Goal: Task Accomplishment & Management: Complete application form

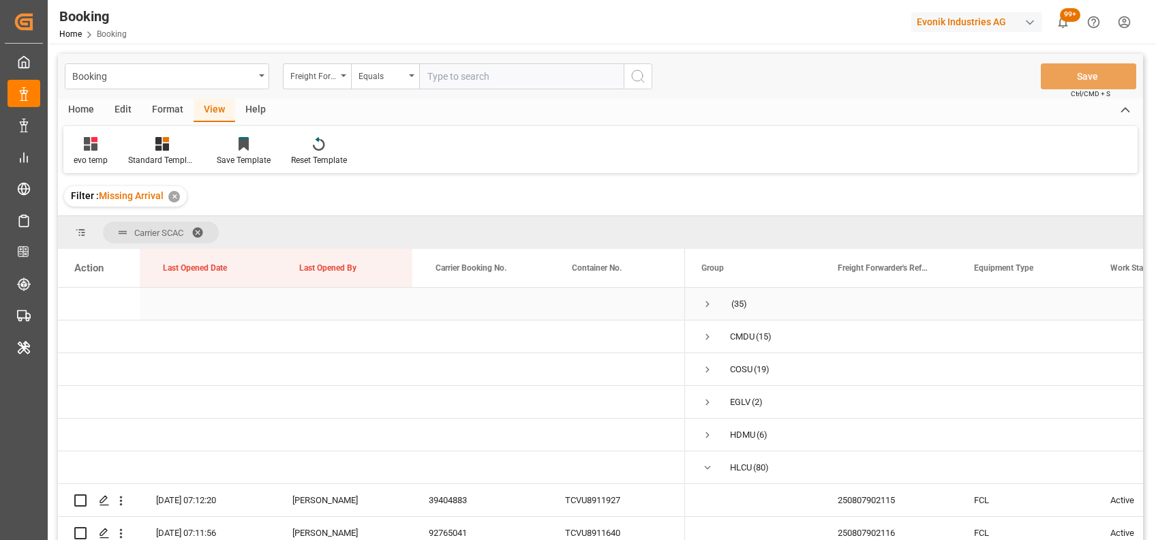
click at [701, 305] on span "Press SPACE to select this row." at bounding box center [707, 304] width 12 height 12
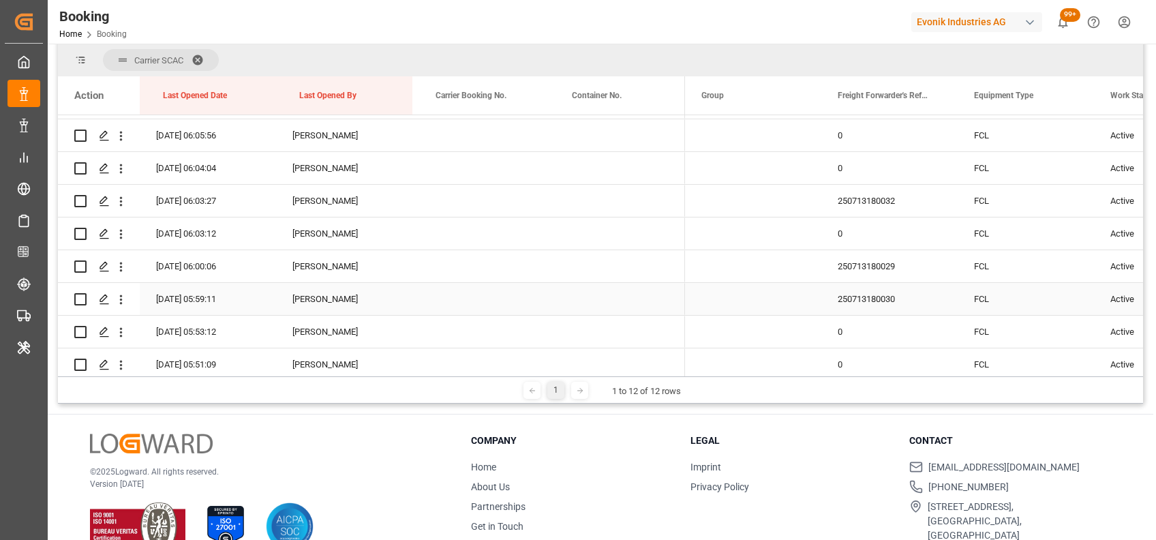
scroll to position [257, 0]
click at [851, 272] on div "250713180029" at bounding box center [889, 267] width 136 height 32
click at [845, 299] on div "250713180030" at bounding box center [889, 300] width 136 height 32
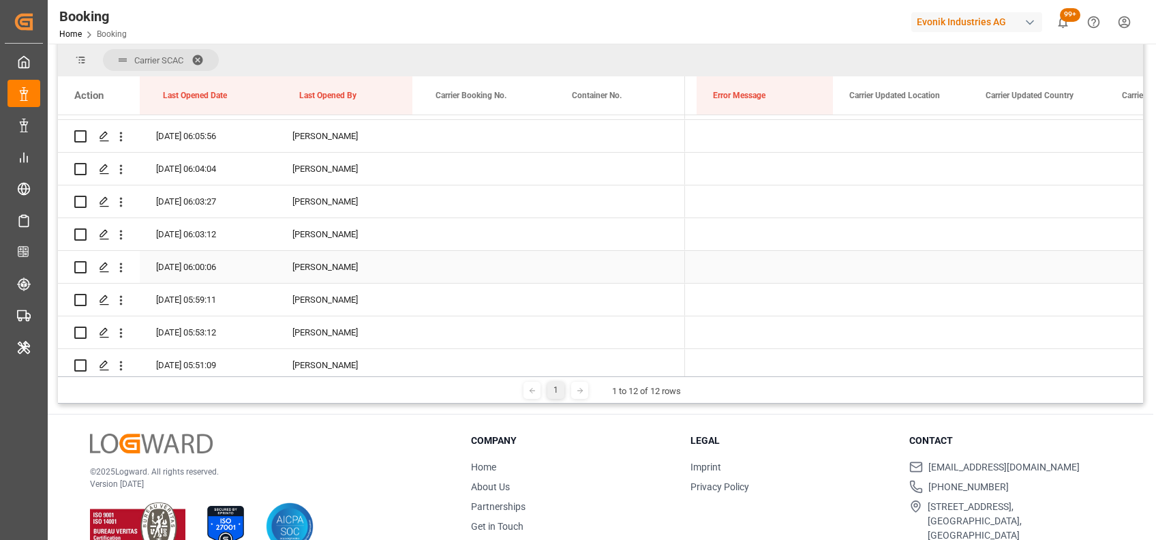
scroll to position [0, 0]
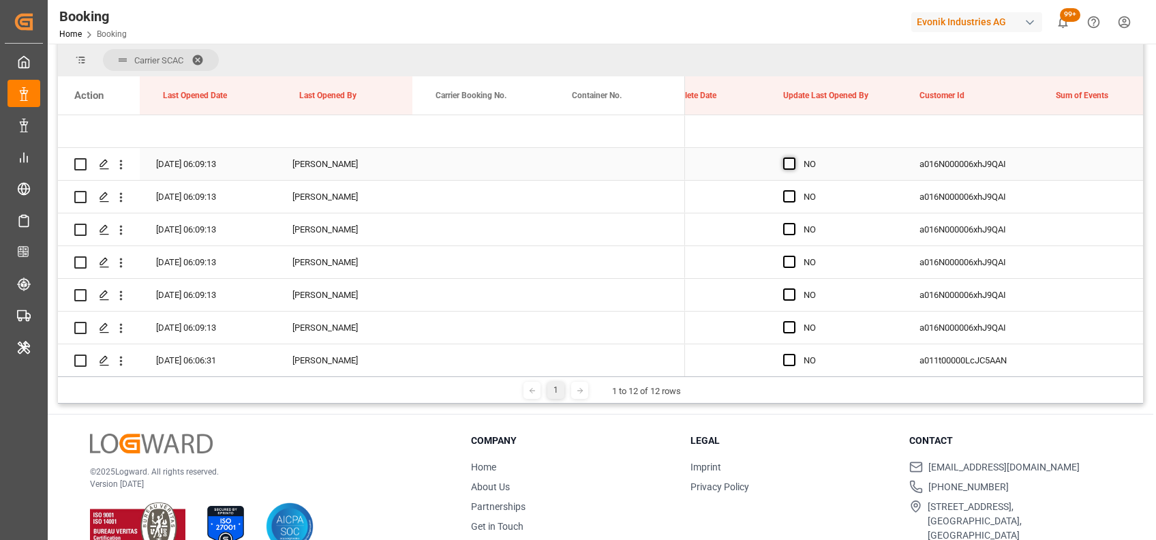
click at [787, 166] on span "Press SPACE to select this row." at bounding box center [789, 163] width 12 height 12
click at [793, 157] on input "Press SPACE to select this row." at bounding box center [793, 157] width 0 height 0
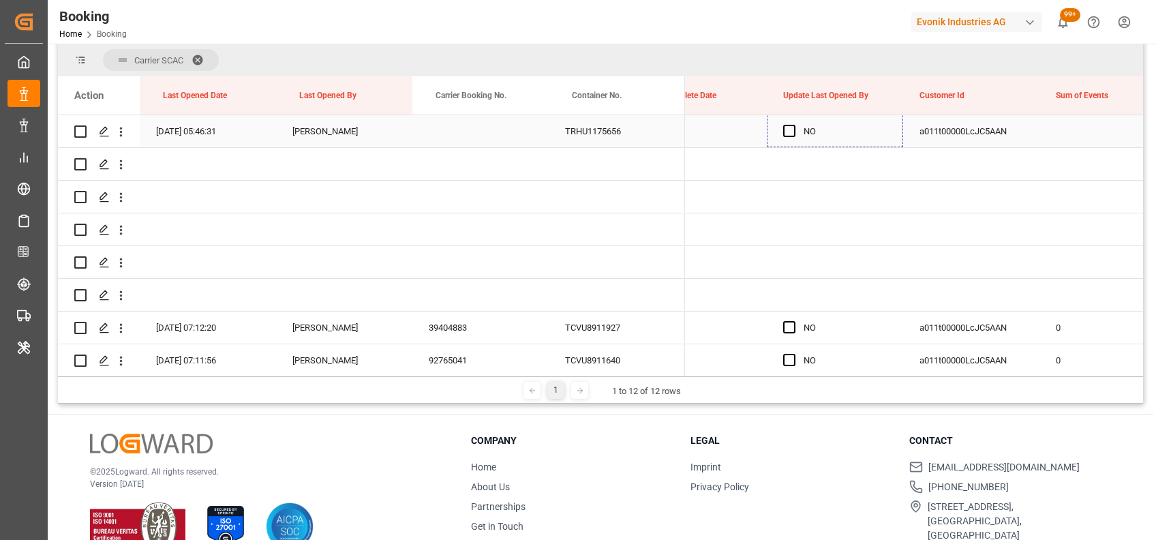
drag, startPoint x: 900, startPoint y: 179, endPoint x: 815, endPoint y: 139, distance: 93.3
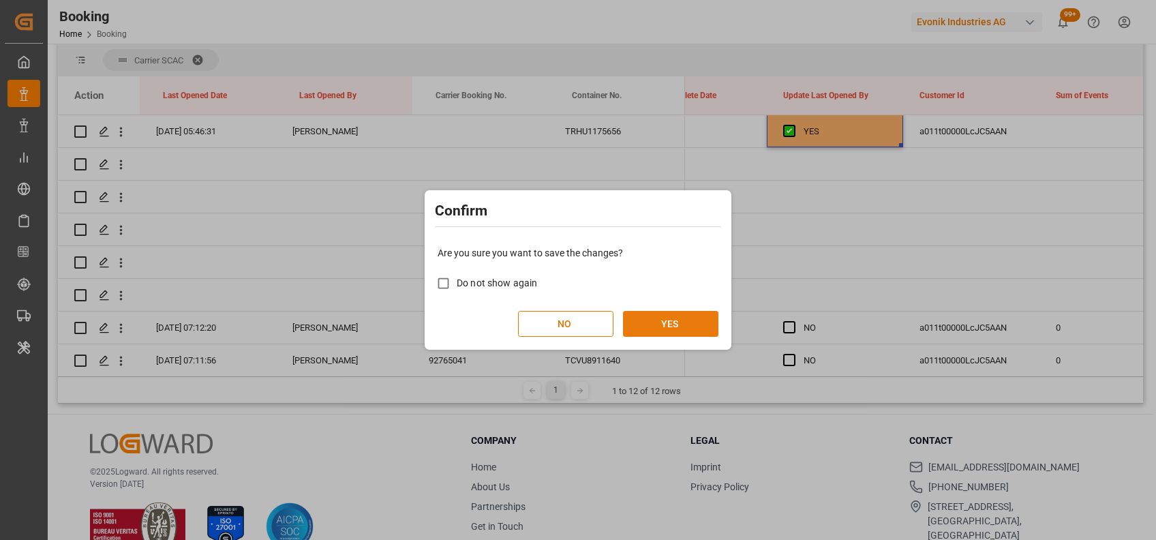
click at [656, 325] on button "YES" at bounding box center [670, 324] width 95 height 26
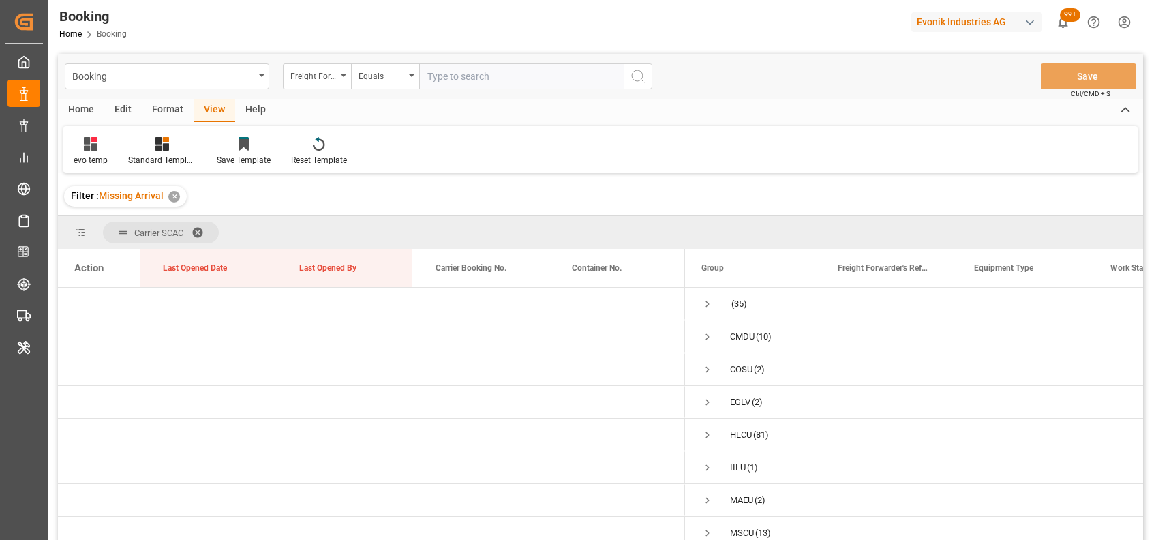
click at [198, 229] on span at bounding box center [203, 232] width 22 height 12
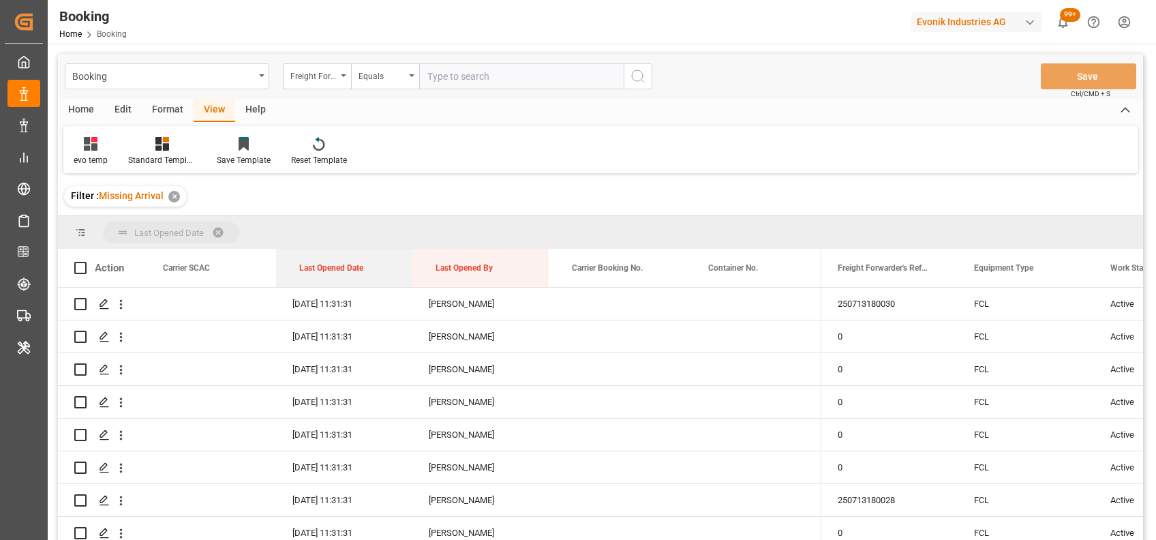
drag, startPoint x: 327, startPoint y: 269, endPoint x: 288, endPoint y: 234, distance: 52.1
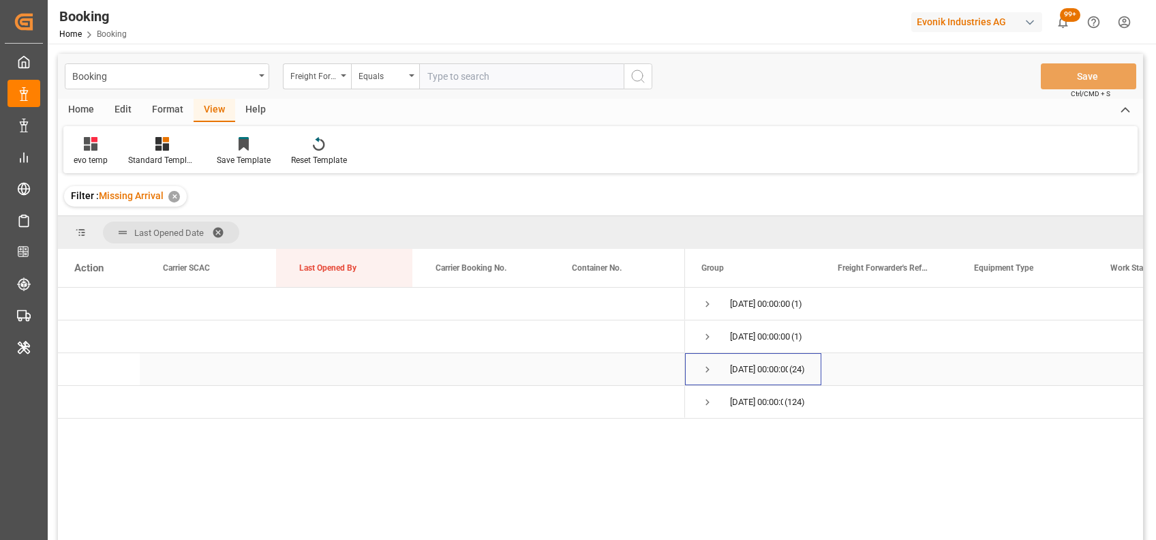
click at [708, 372] on span "Press SPACE to select this row." at bounding box center [707, 369] width 12 height 12
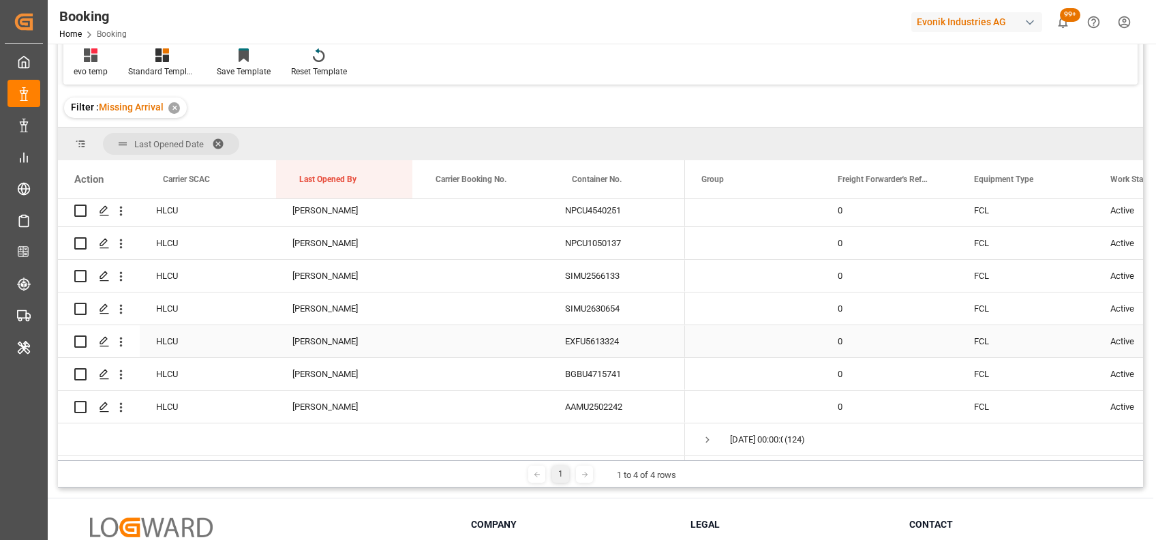
scroll to position [91, 0]
click at [119, 235] on icon "open menu" at bounding box center [121, 242] width 14 height 14
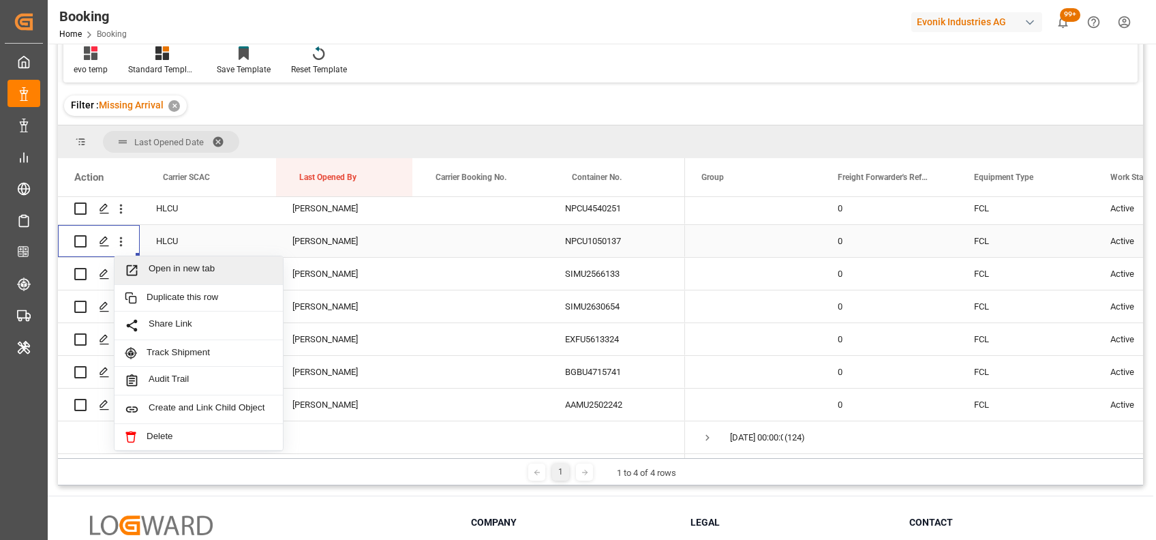
click at [168, 273] on div "Open in new tab" at bounding box center [199, 270] width 168 height 29
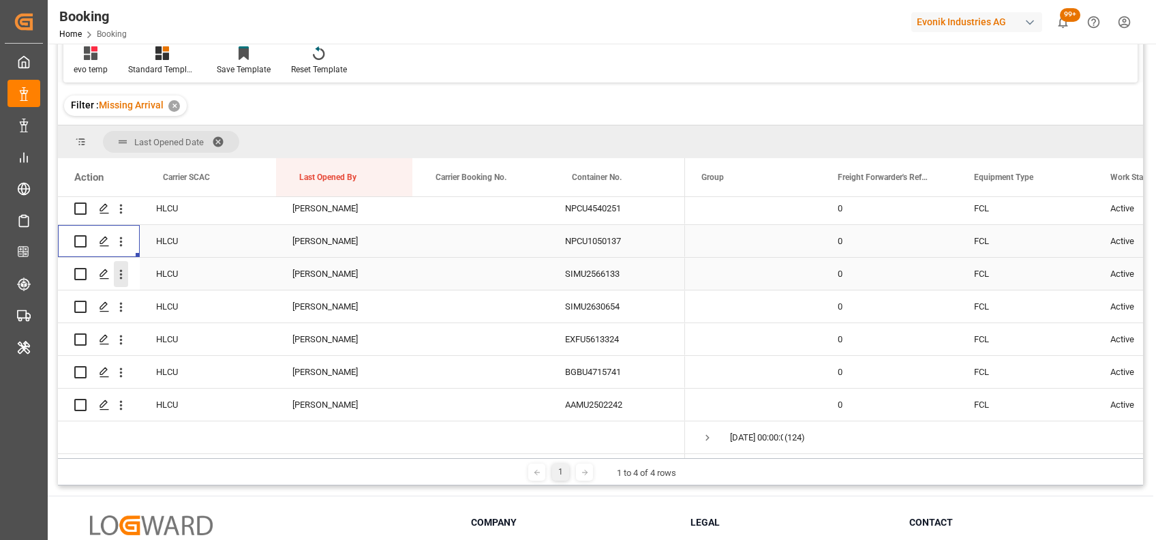
click at [119, 275] on icon "open menu" at bounding box center [121, 274] width 14 height 14
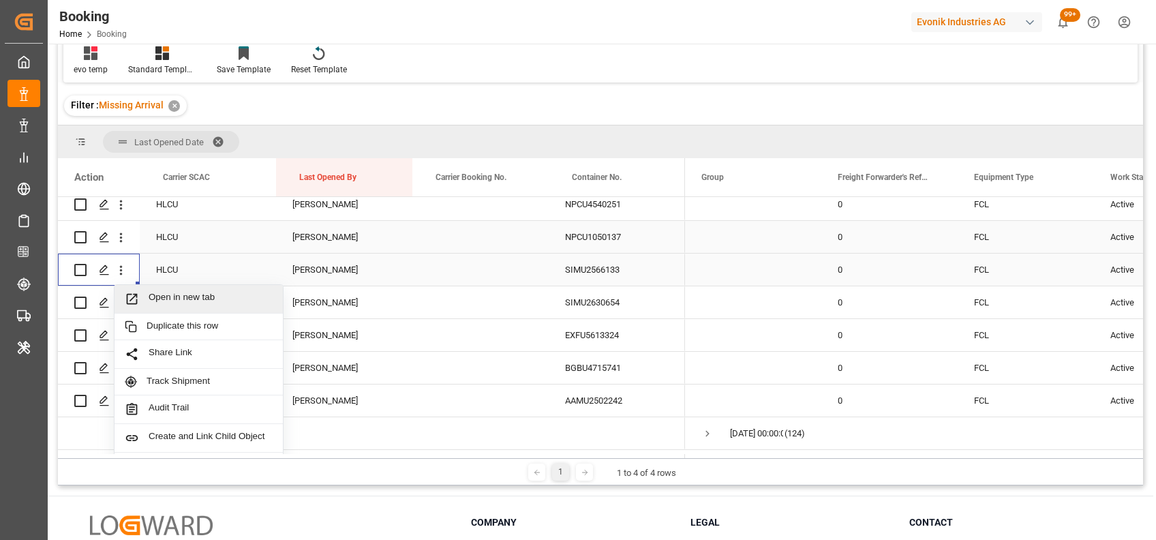
click at [167, 304] on span "Open in new tab" at bounding box center [211, 299] width 124 height 14
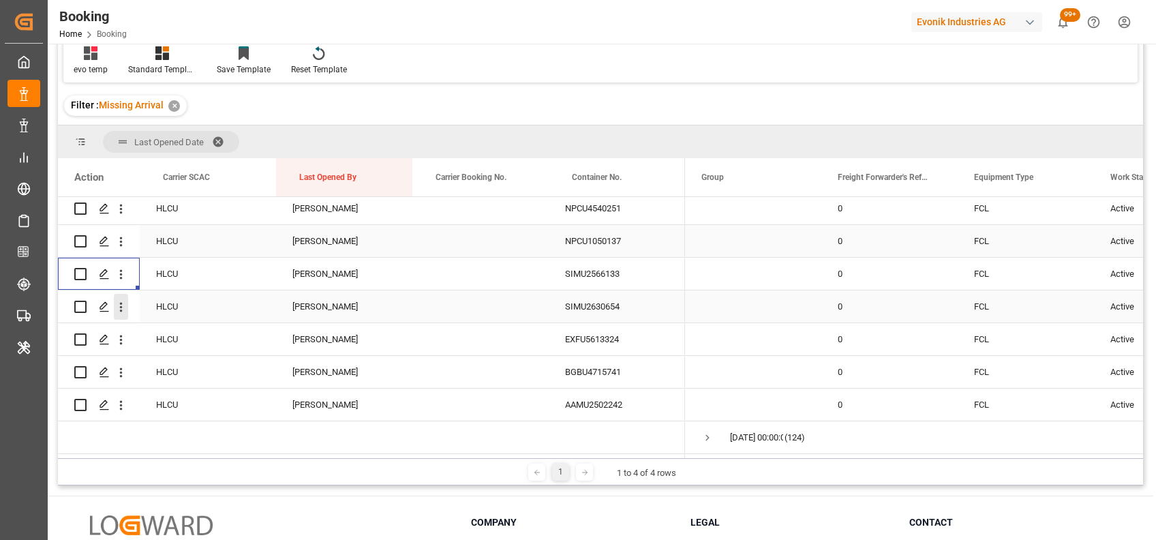
click at [122, 300] on icon "open menu" at bounding box center [121, 307] width 14 height 14
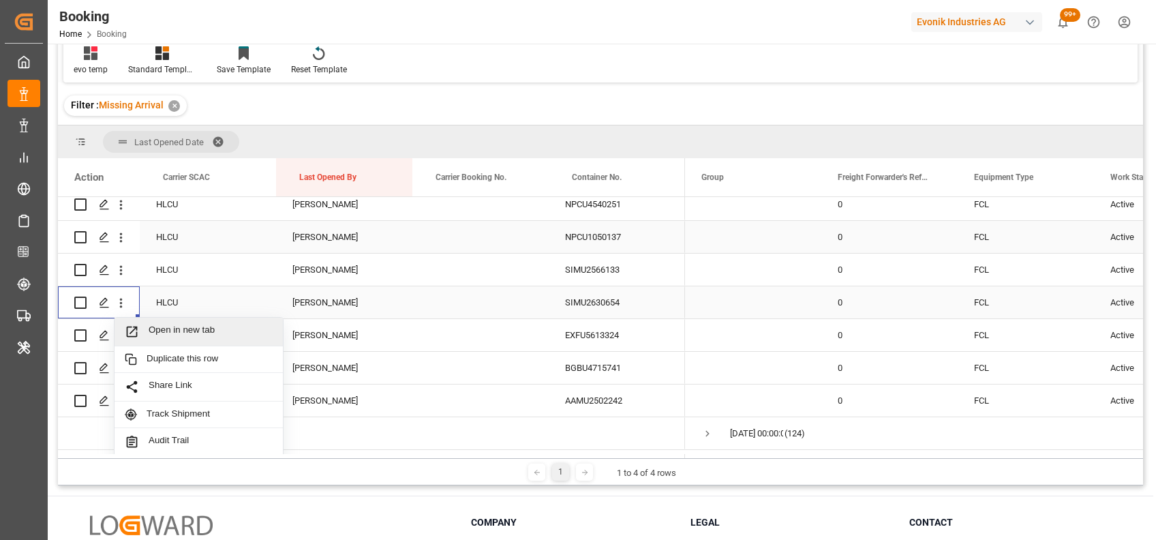
click at [167, 331] on span "Open in new tab" at bounding box center [211, 331] width 124 height 14
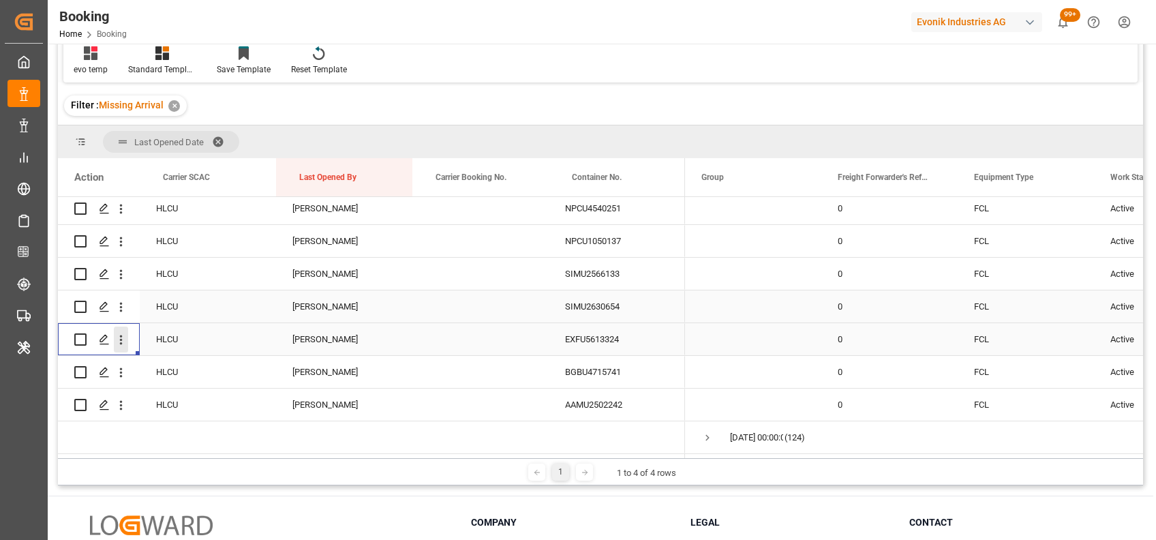
click at [123, 333] on icon "open menu" at bounding box center [121, 340] width 14 height 14
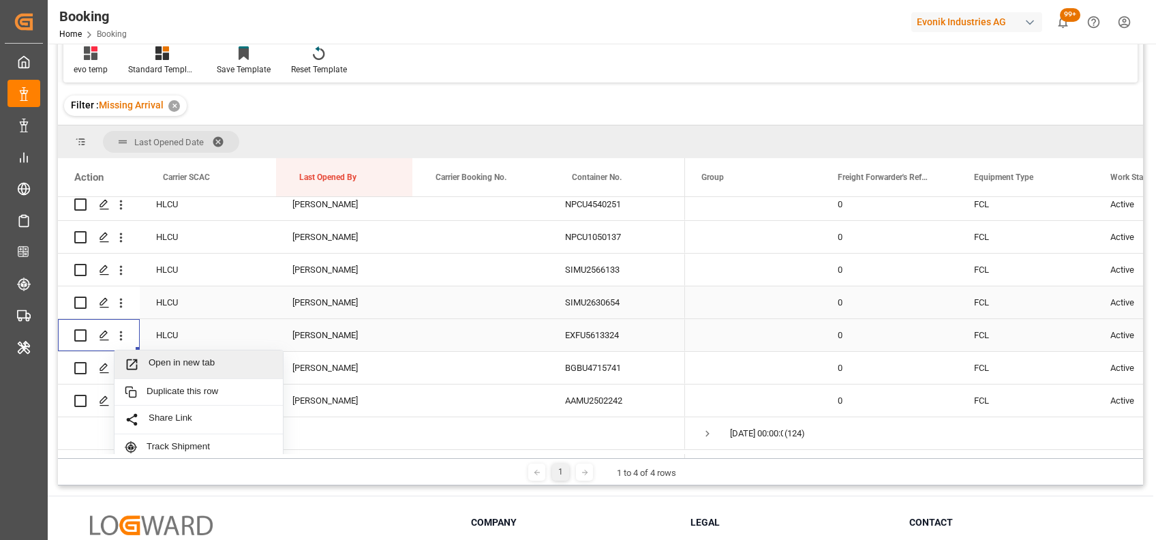
click at [164, 363] on span "Open in new tab" at bounding box center [211, 364] width 124 height 14
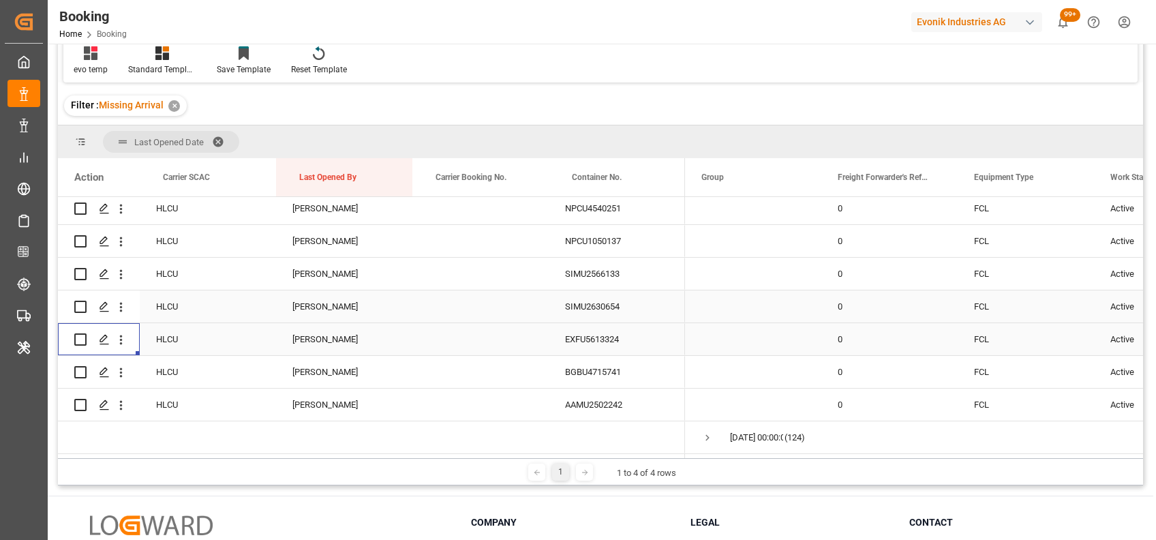
click at [120, 375] on icon "open menu" at bounding box center [121, 372] width 14 height 14
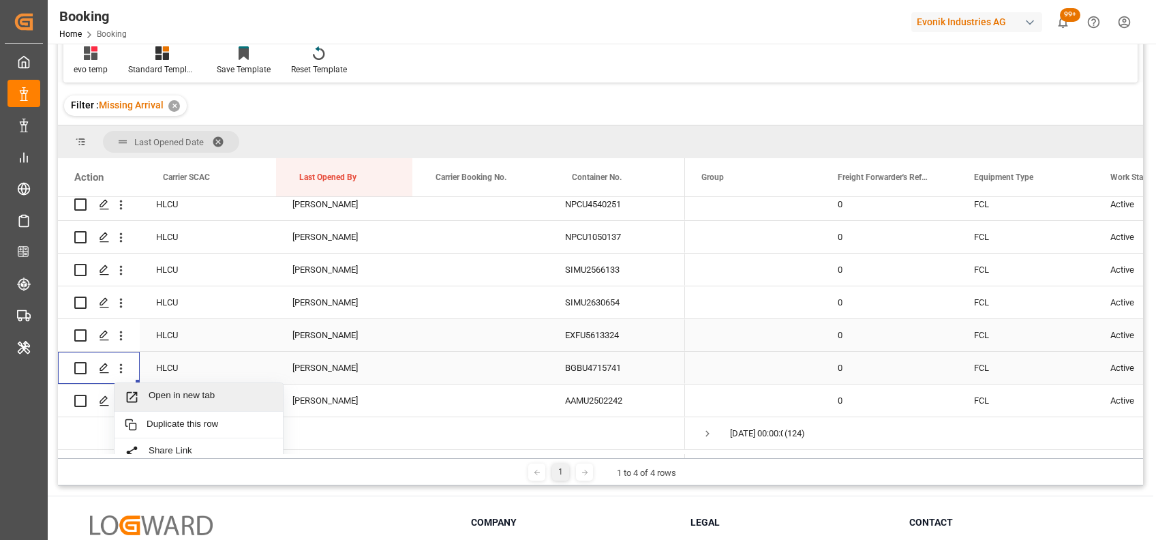
click at [158, 393] on span "Open in new tab" at bounding box center [211, 397] width 124 height 14
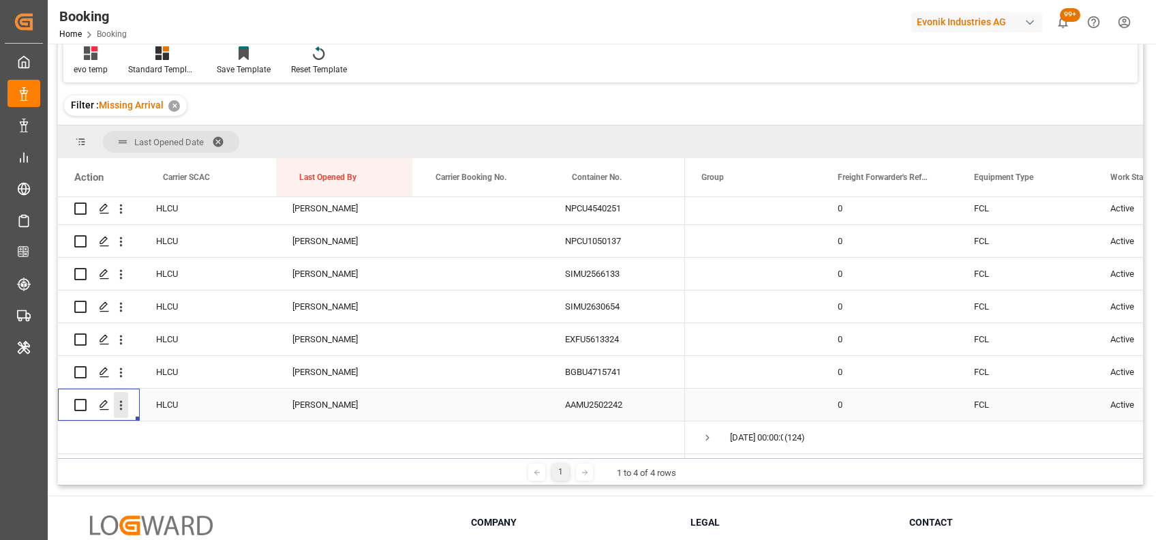
click at [119, 404] on icon "open menu" at bounding box center [121, 405] width 14 height 14
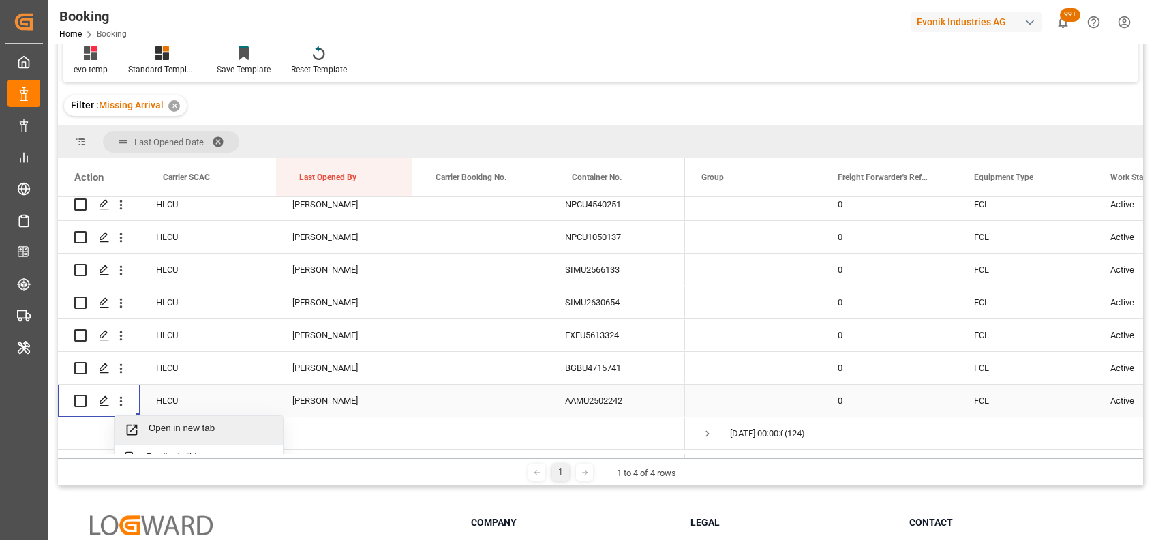
click at [148, 420] on div "Open in new tab" at bounding box center [199, 430] width 168 height 29
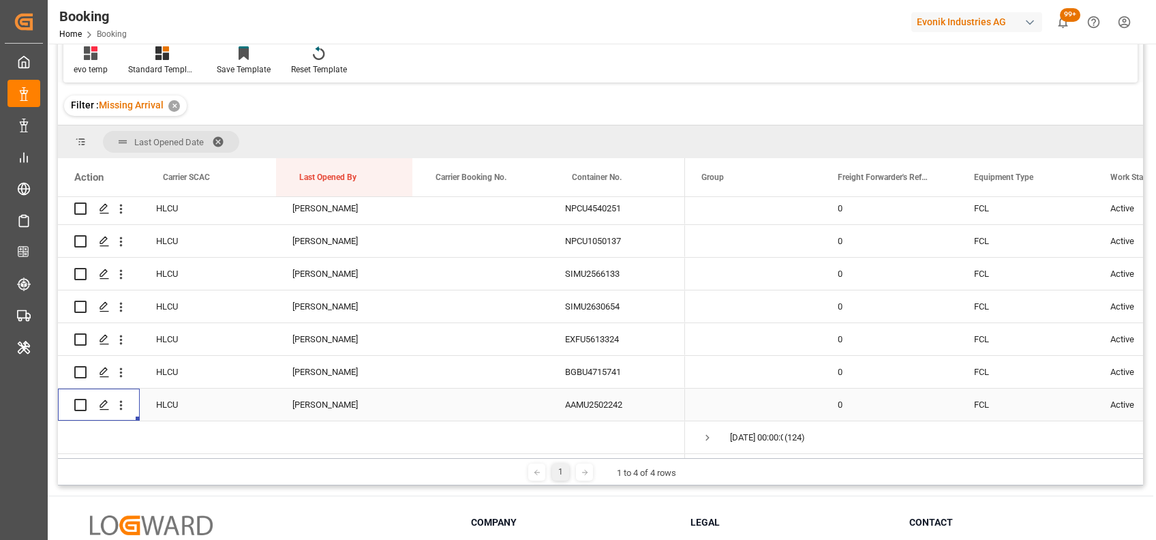
click at [220, 140] on span at bounding box center [223, 142] width 22 height 12
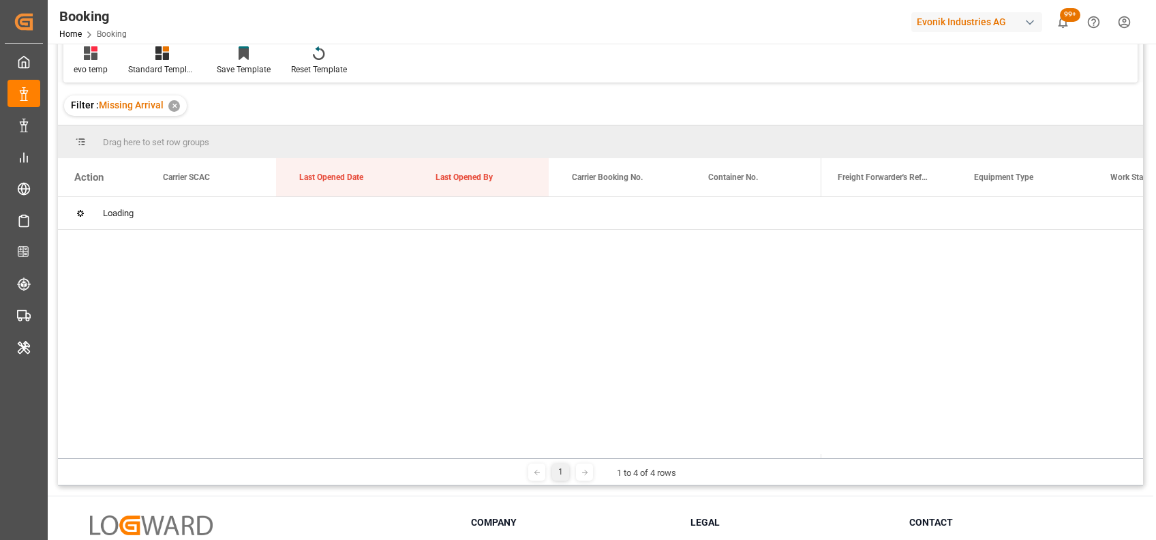
scroll to position [0, 0]
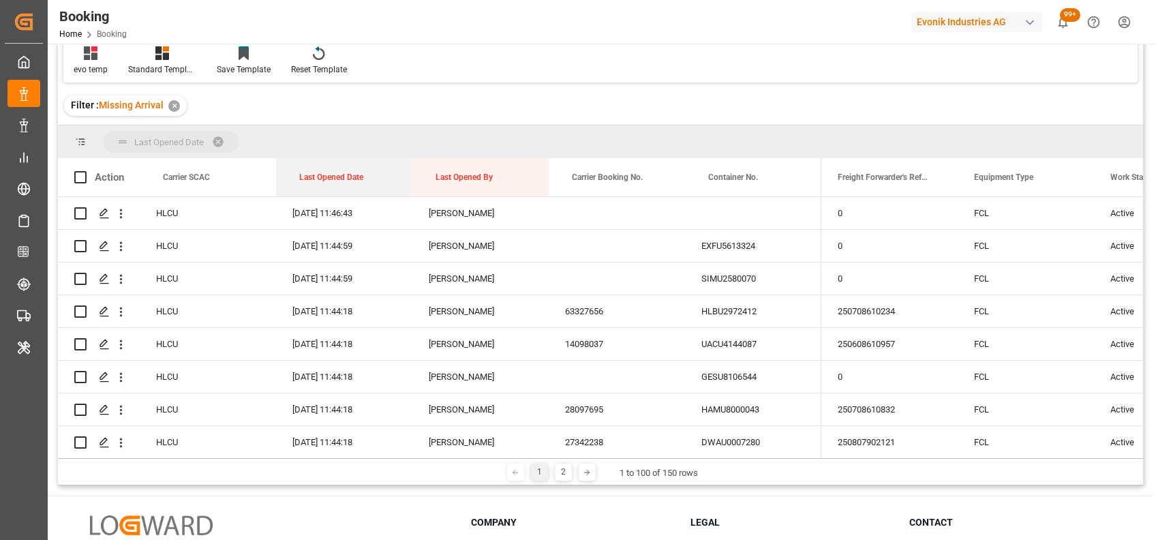
drag, startPoint x: 328, startPoint y: 172, endPoint x: 322, endPoint y: 145, distance: 27.1
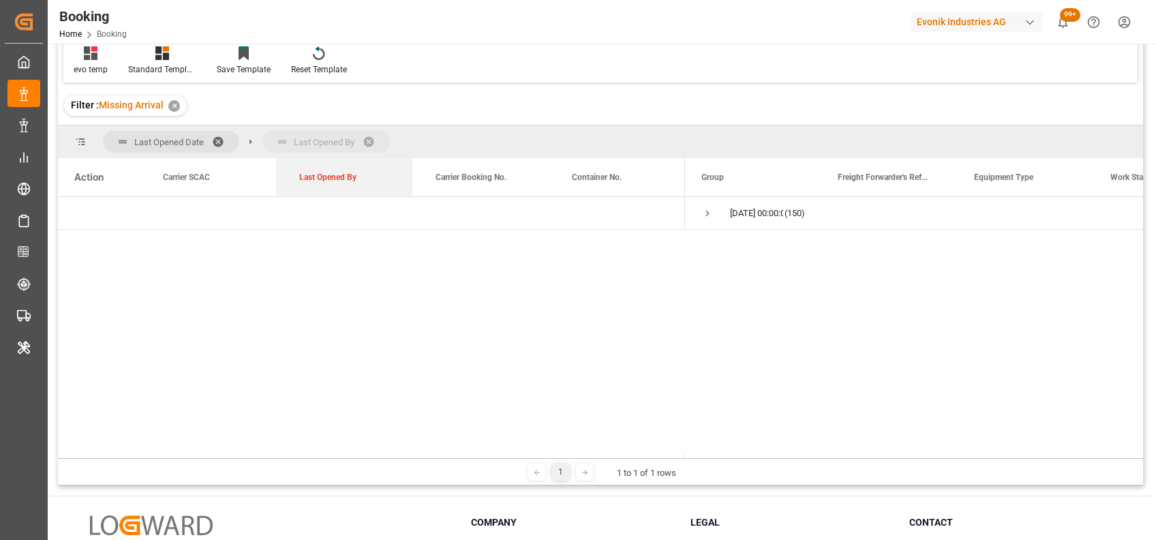
drag, startPoint x: 345, startPoint y: 177, endPoint x: 322, endPoint y: 145, distance: 40.1
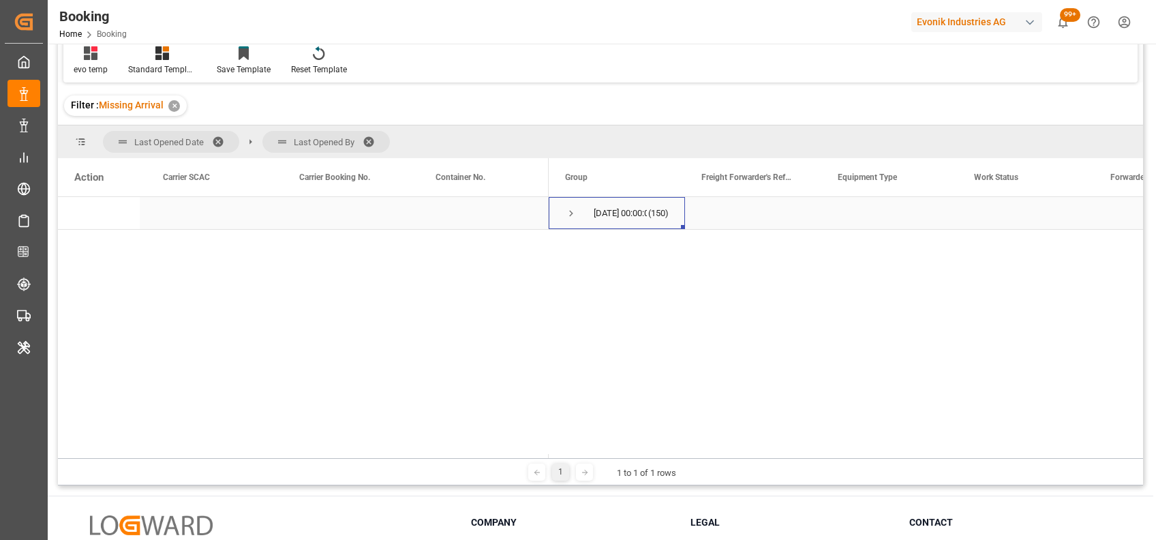
click at [569, 213] on span "Press SPACE to select this row." at bounding box center [571, 213] width 12 height 12
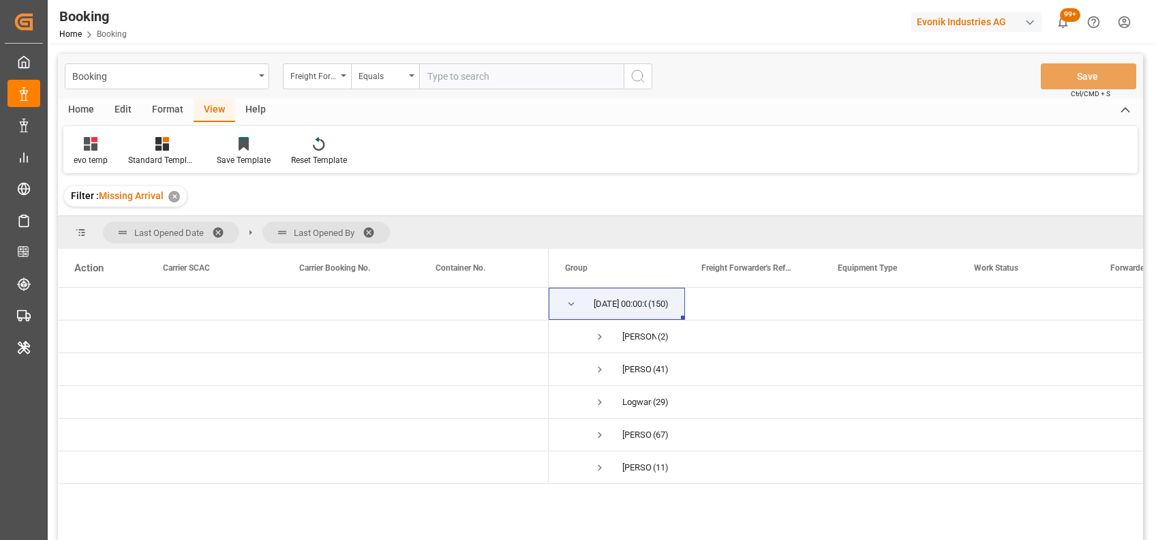
click at [153, 111] on div "Format" at bounding box center [168, 110] width 52 height 23
click at [97, 132] on div "Filter Rows Row Format" at bounding box center [600, 149] width 1074 height 47
click at [93, 149] on icon at bounding box center [94, 145] width 10 height 11
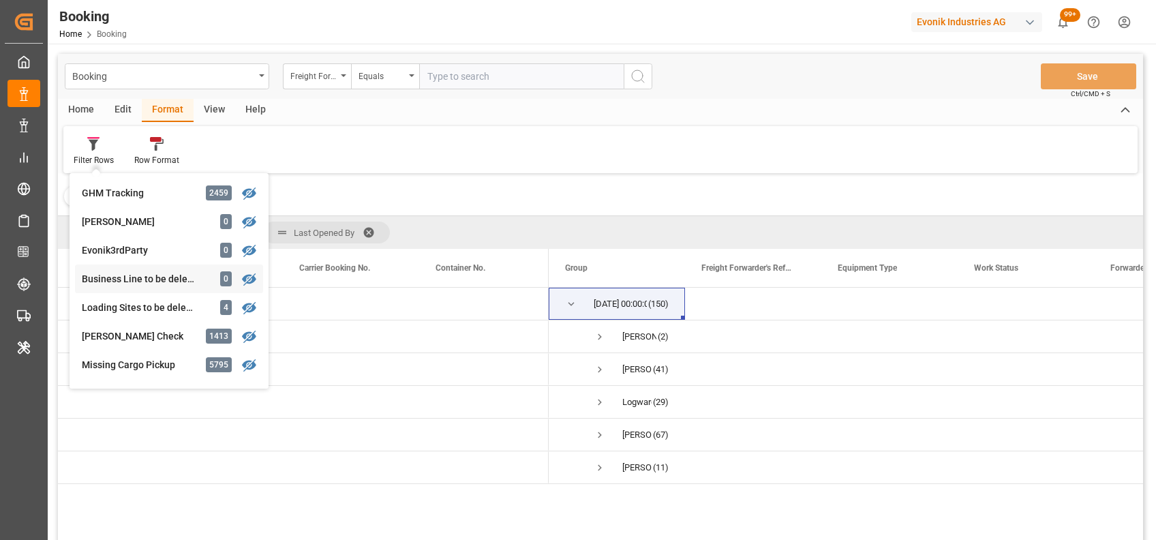
scroll to position [284, 0]
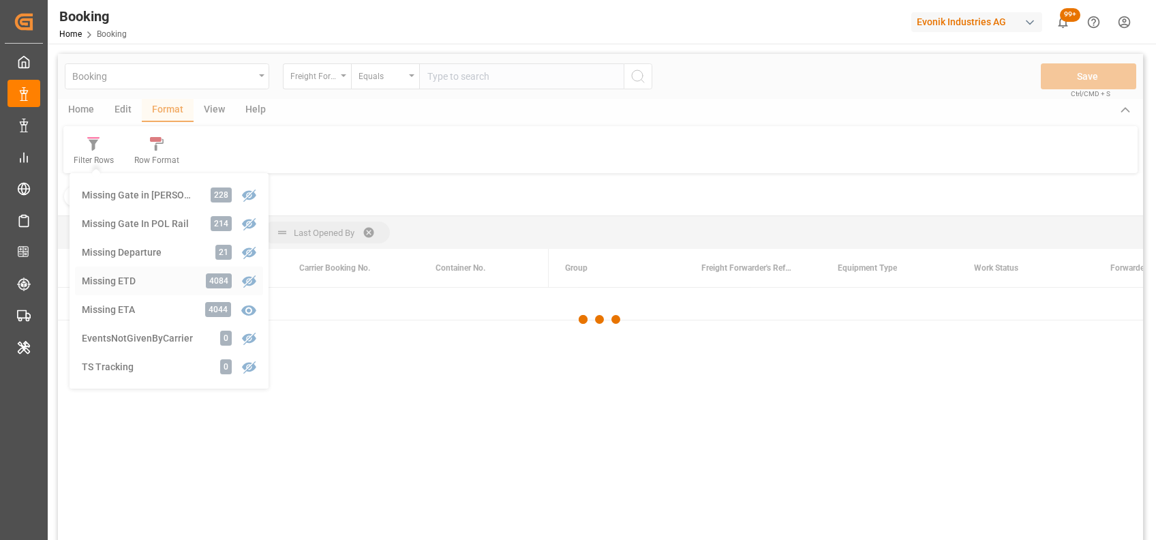
click at [109, 271] on div "Booking Freight Forwarder's Reference No. Equals Save Ctrl/CMD + S Home Edit Fo…" at bounding box center [600, 315] width 1085 height 522
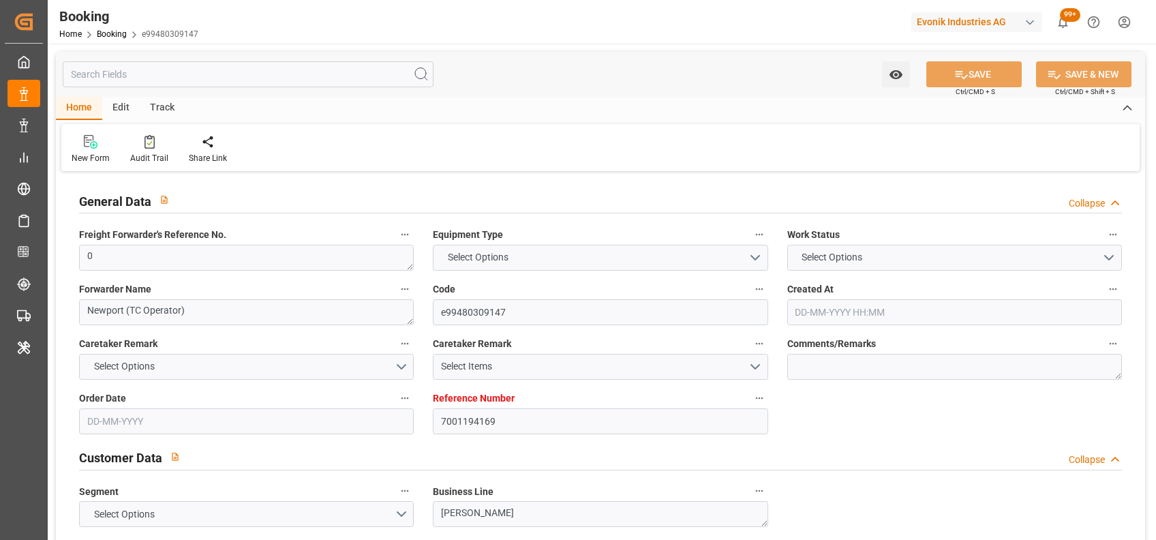
type input "7001194169"
type input "9702106"
type input "Hapag Lloyd"
type input "Hapag Lloyd Aktiengesellschaft"
type input "BEANR"
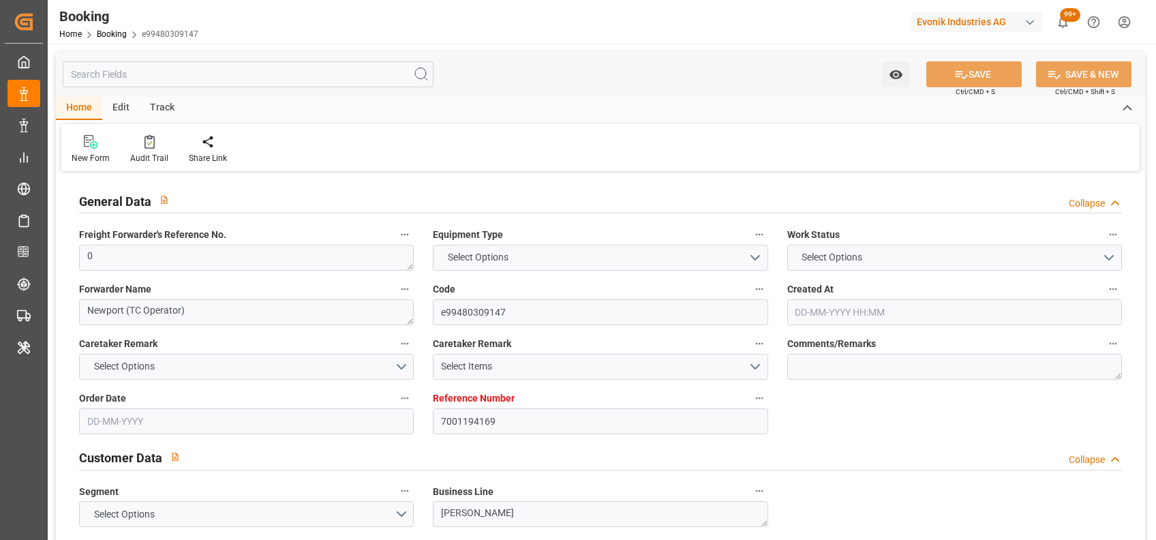
type input "BRPNG"
type input "27"
type input "0"
type input "[DATE] 14:59"
type input "[DATE]"
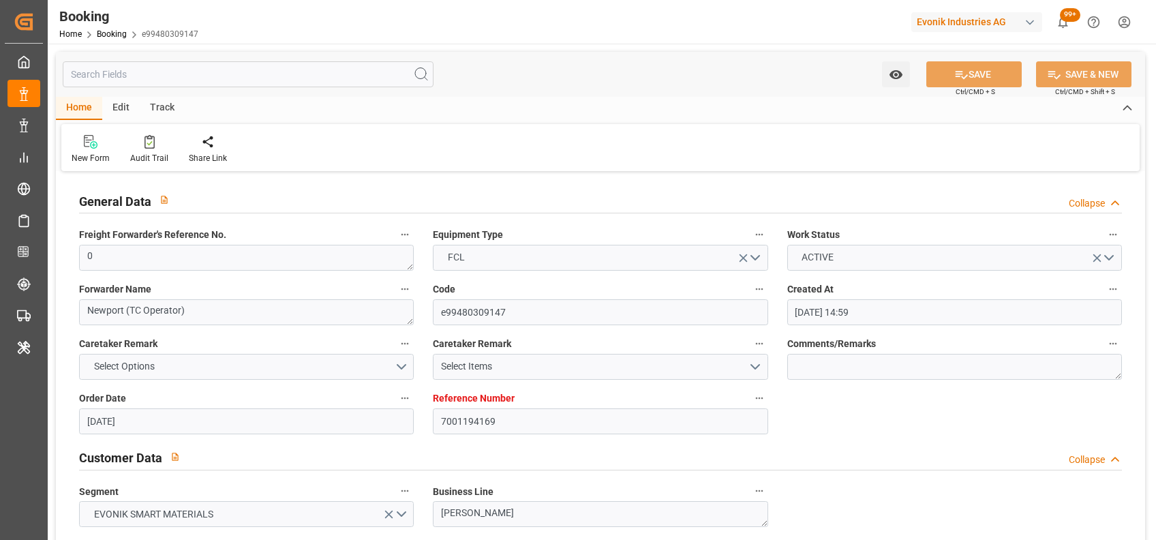
type input "[DATE]"
type input "[DATE] 00:00"
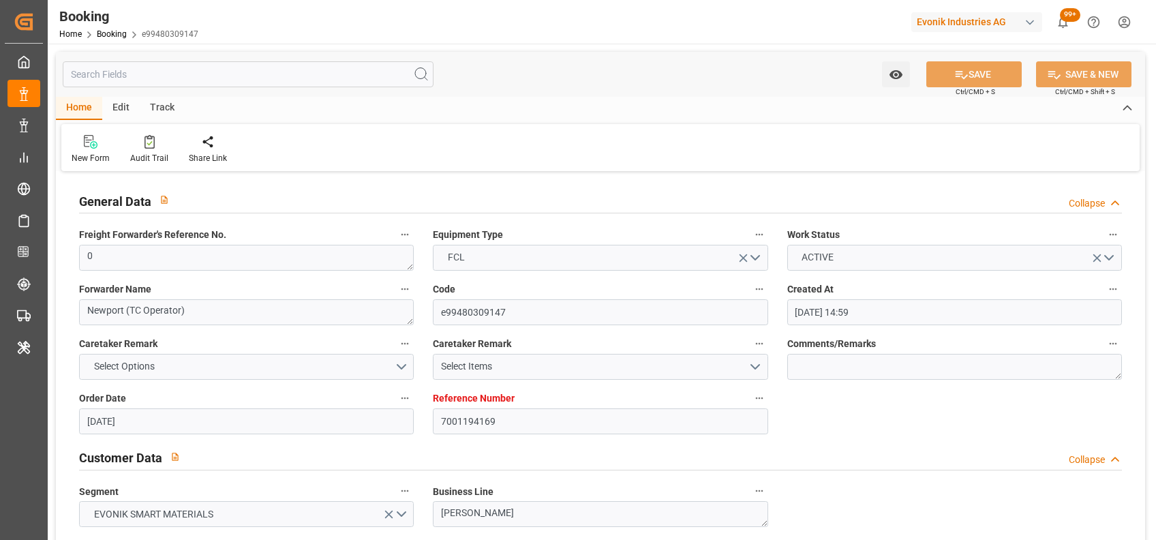
type input "[DATE] 00:00"
type input "[DATE]"
type input "18-08-2025 07:03"
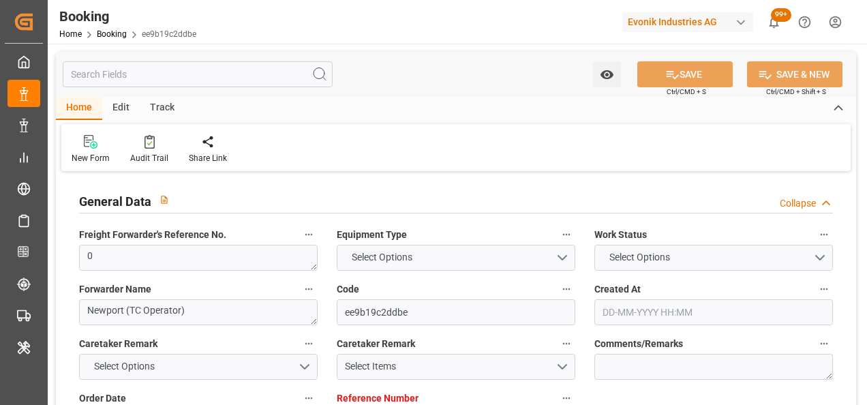
type input "7001194172"
type input "9702106"
type input "Hapag Lloyd"
type input "Hapag Lloyd Aktiengesellschaft"
type input "BEANR"
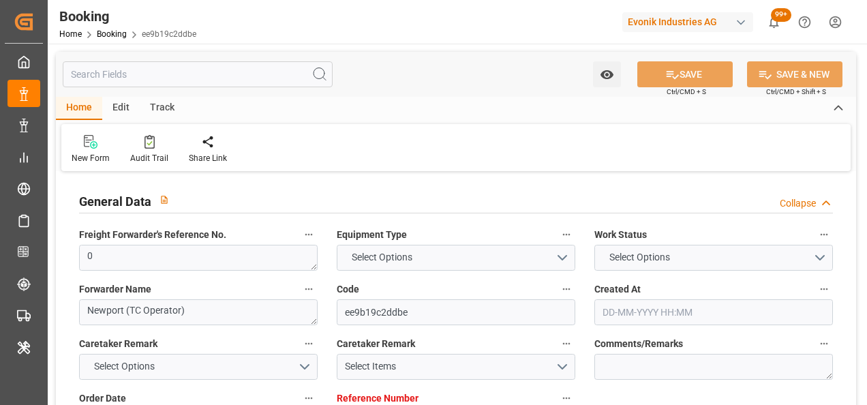
type input "BRPNG"
type input "27"
type input "0"
type input "[DATE] 14:59"
type input "[DATE]"
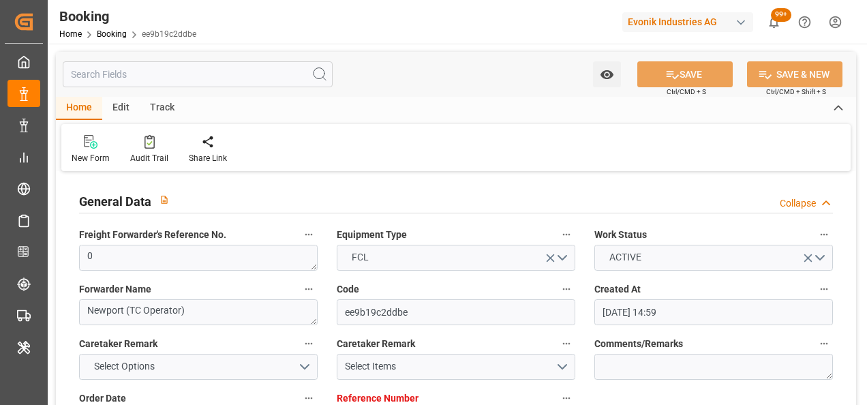
type input "[DATE]"
type input "[DATE] 00:00"
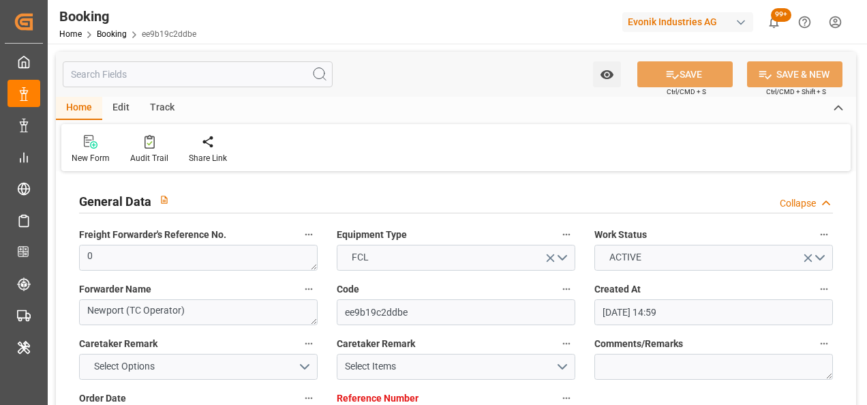
type input "[DATE] 00:00"
type input "[DATE]"
type input "[DATE] 07:00"
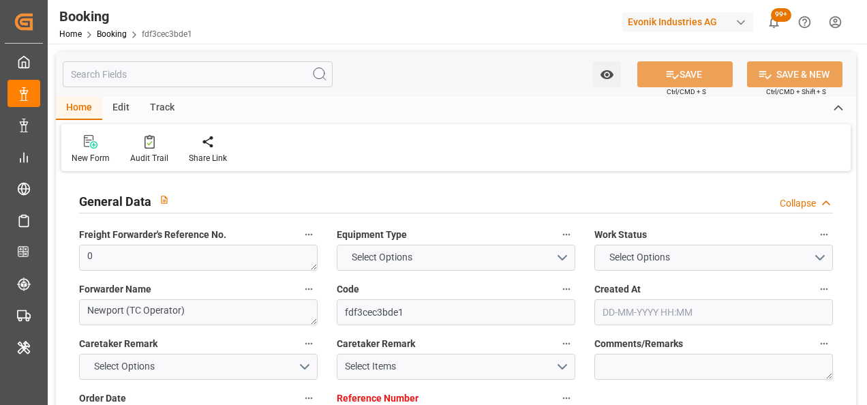
type input "7001194179"
type input "9702106"
type input "Hapag [PERSON_NAME]"
type input "Hapag [PERSON_NAME] Aktiengesellschaft"
type input "BEANR"
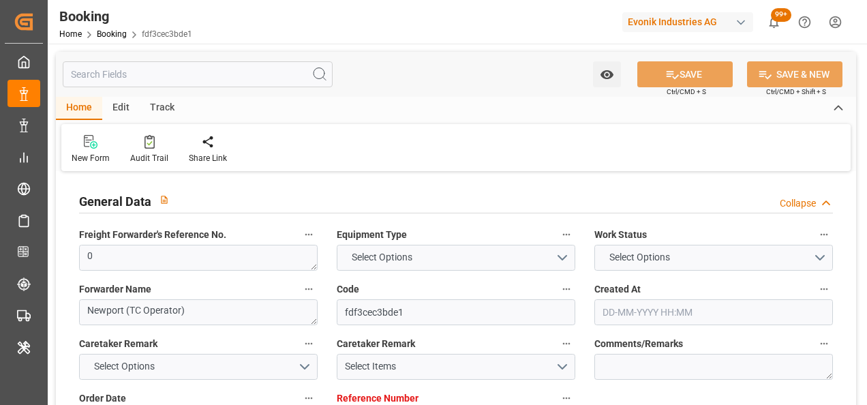
type input "BRPNG"
type input "27"
type input "0"
type input "12-06-2025 14:59"
type input "12-06-2025"
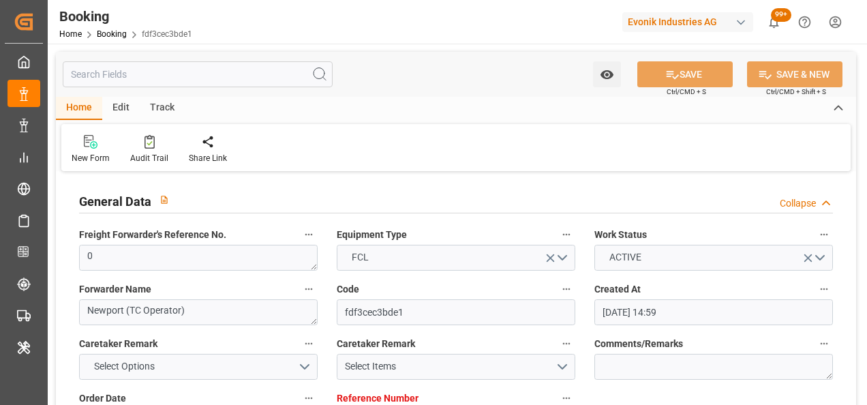
type input "01-08-2025"
type input "27-06-2025"
type input "13-07-2025 00:00"
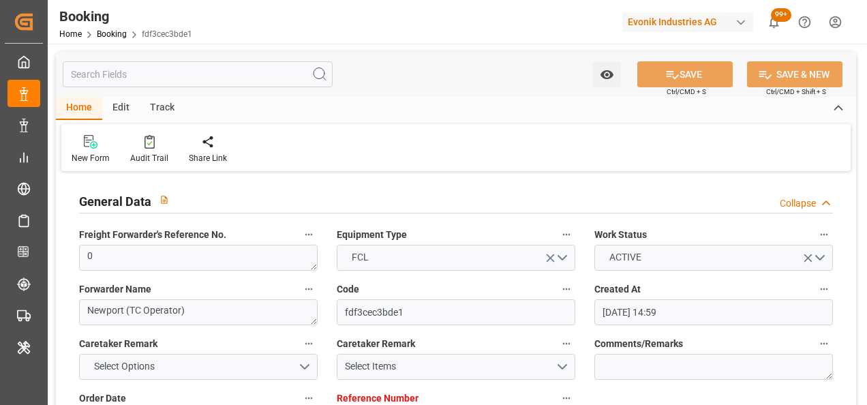
type input "27-06-2025 00:00"
type input "18-08-2025 00:00"
type input "27-06-2025"
type input "18-08-2025 07:00"
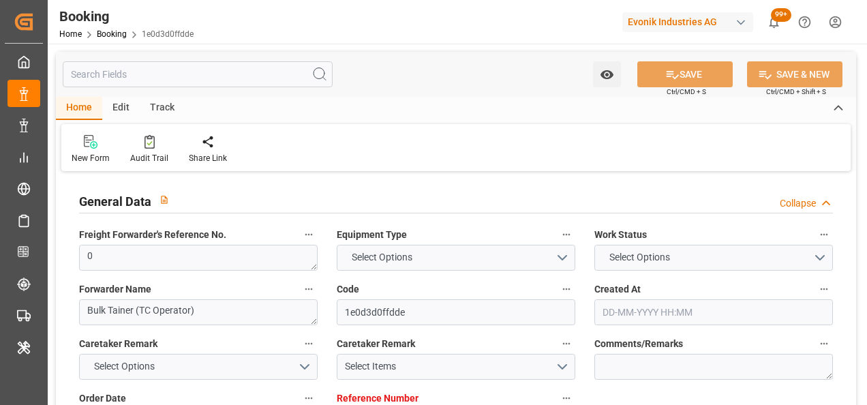
type input "7001183479"
type input "9778832"
type input "Hapag [PERSON_NAME]"
type input "Hapag [PERSON_NAME] Aktiengesellschaft"
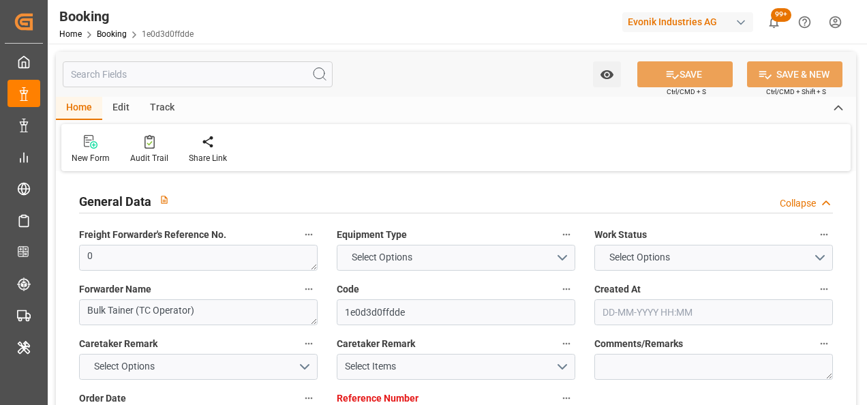
type input "NLRTM"
type input "CNSGH"
type input "0"
type input "30-05-2025 13:40"
type input "30-05-2025"
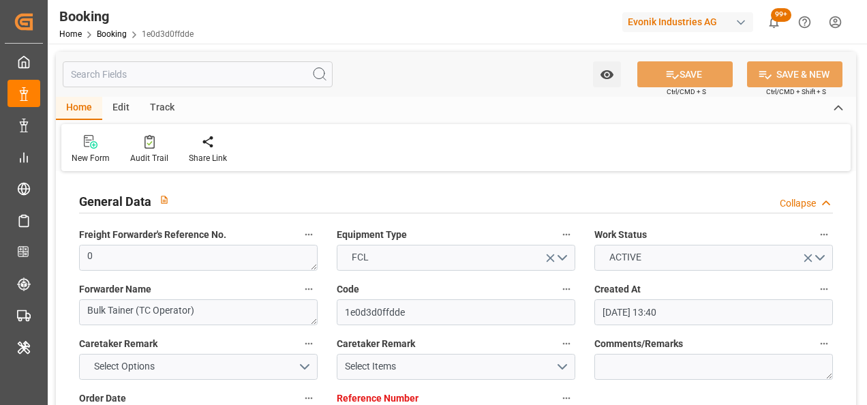
type input "25-08-2025"
type input "25-06-2025"
type input "25-06-2025 00:00"
type input "06-07-2025 00:00"
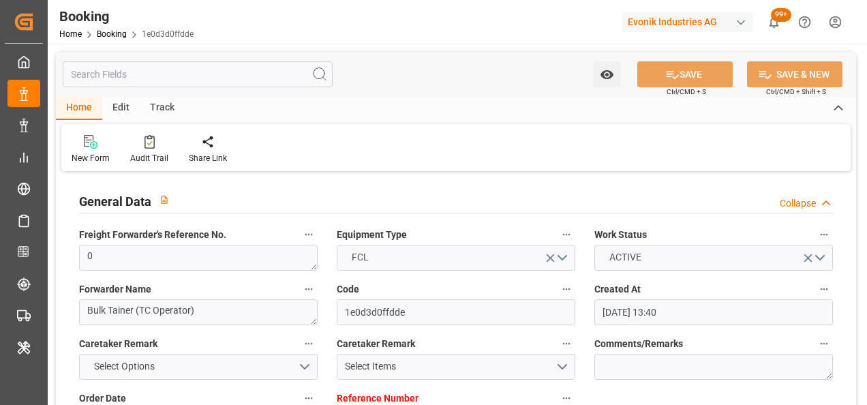
type input "06-07-2025 00:00"
type input "29-06-2025 00:00"
type input "19-08-2025 00:00"
type input "25-08-2025 00:00"
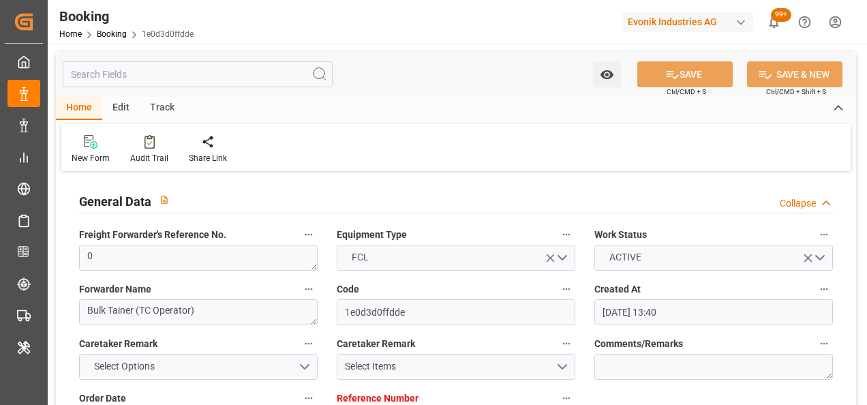
type input "05-08-2025"
type input "18-08-2025 06:58"
type input "7001187971"
type input "9778832"
type input "Hapag [PERSON_NAME]"
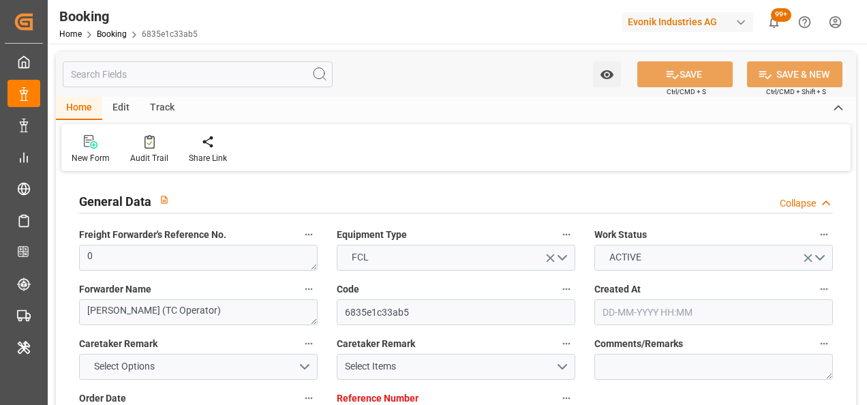
type input "Hapag [PERSON_NAME] Aktiengesellschaft"
type input "NLRTM"
type input "CNSGH"
type input "0"
type input "[DATE] 09:21"
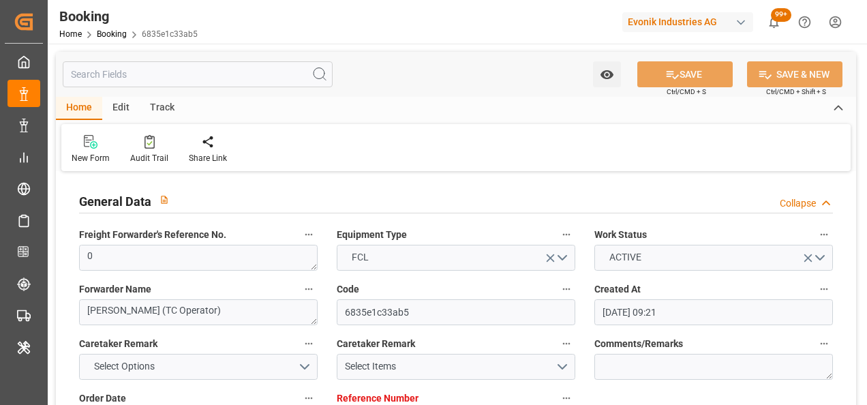
type input "[DATE]"
type input "[DATE] 00:00"
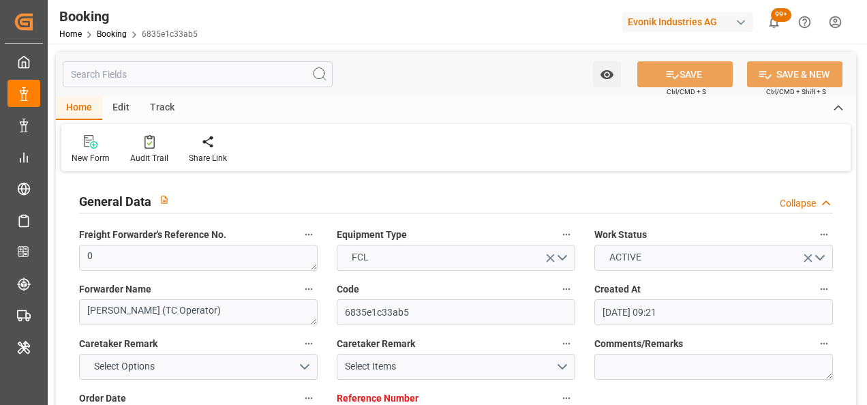
type input "[DATE] 00:00"
type input "[DATE]"
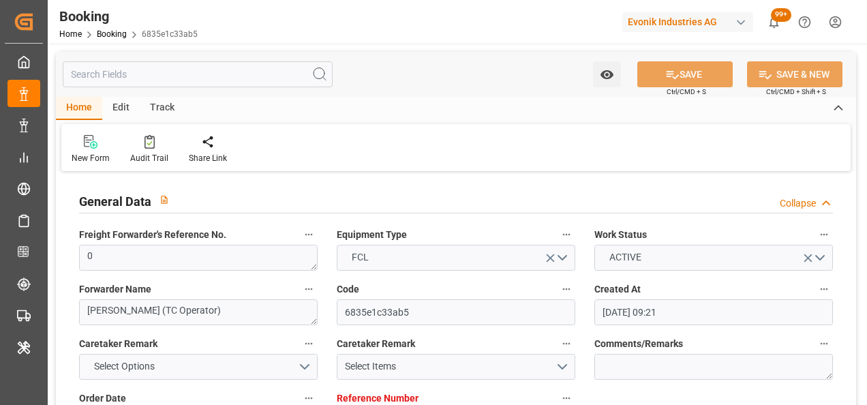
type input "[DATE] 06:53"
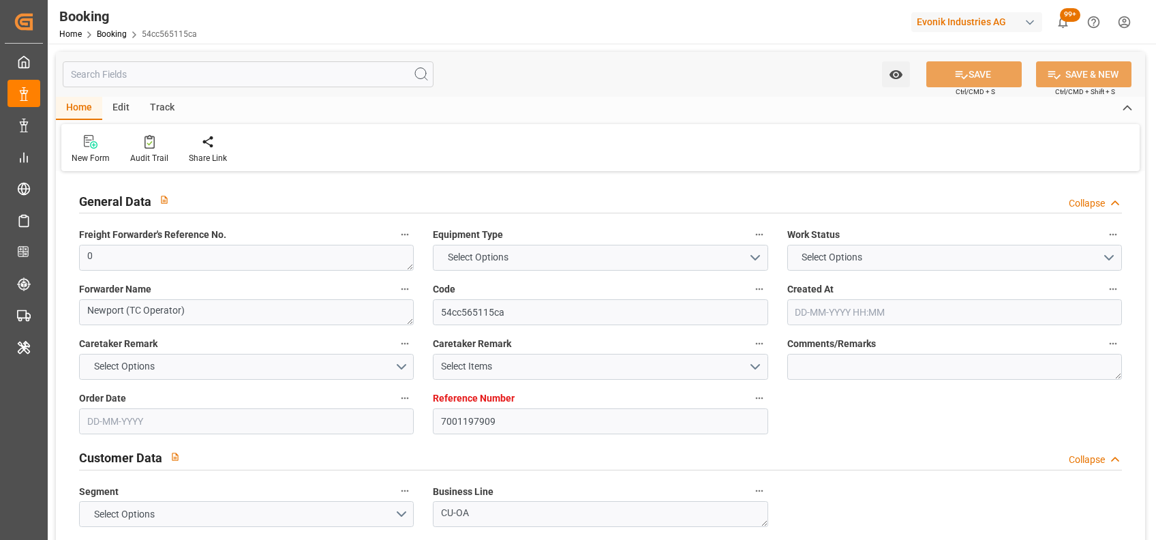
type textarea "0"
type textarea "Newport (TC Operator)"
type input "54cc565115ca"
type input "7001197909"
type textarea "CU-OA"
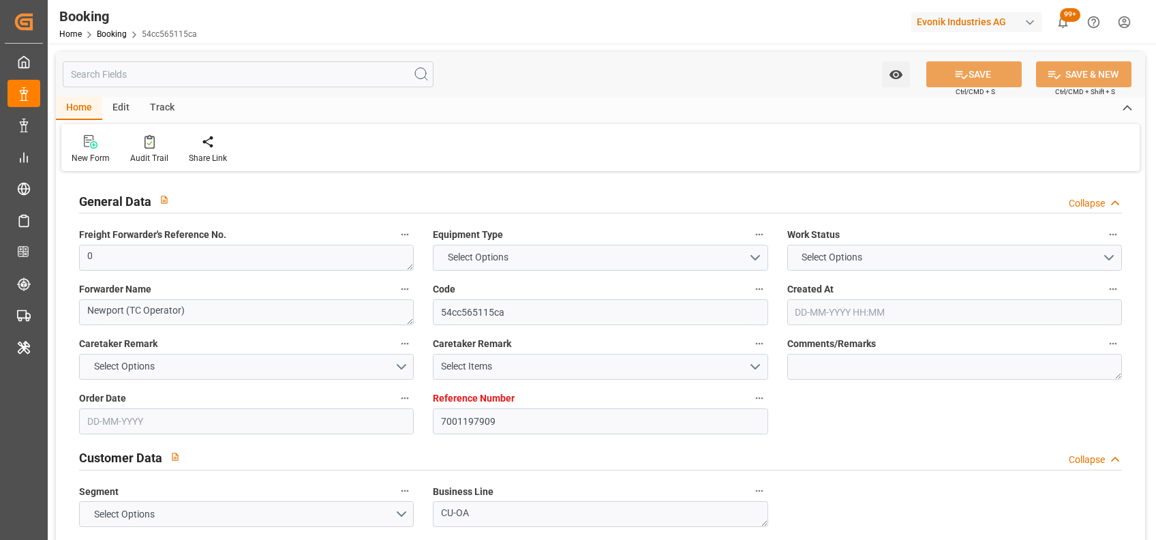
type input "7001197908"
type textarea "[PERSON_NAME][EMAIL_ADDRESS][PERSON_NAME][DOMAIN_NAME]"
type textarea "DAP"
type textarea "[GEOGRAPHIC_DATA], [GEOGRAPHIC_DATA]"
type textarea "Lauterbourg"
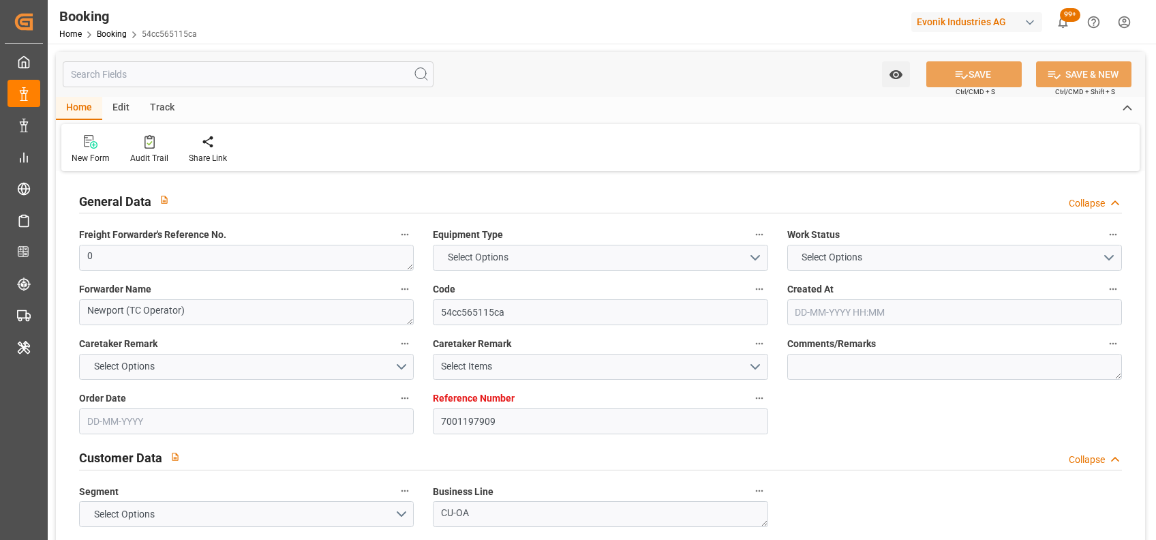
type textarea "AAMU2502242"
type input "MAERSK [US_STATE]"
type input "HLCU"
type input "[GEOGRAPHIC_DATA]"
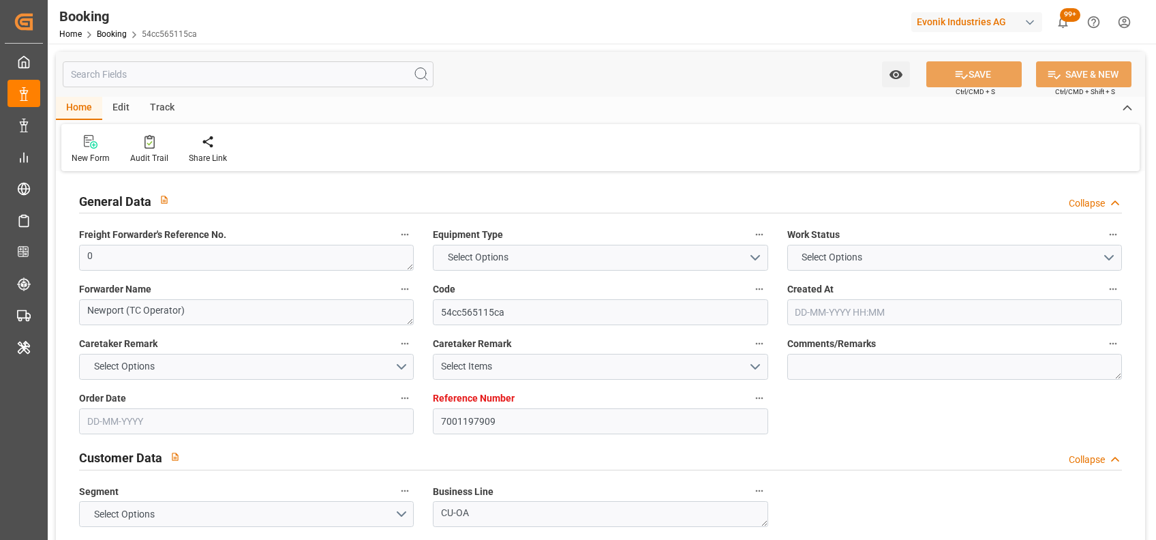
type textarea "vesselName eta"
type textarea "INPUT_Evonik_Seeburger_IFTMIN_1002975423_20250721111905972.edi"
type textarea "NWC/[GEOGRAPHIC_DATA] [GEOGRAPHIC_DATA] Continent / [GEOGRAPHIC_DATA]-OA"
type textarea "INPUT_Evonik_Seeburger_IFTMIN_1002869320_20250617161955859.edi,INPUT_Evonik_See…"
type textarea "1002975423"
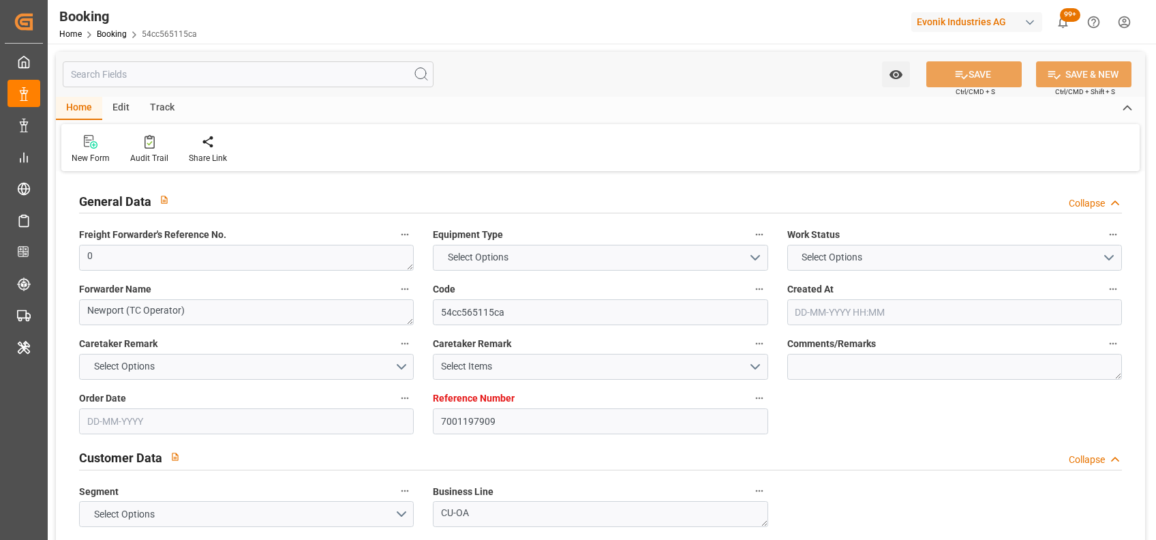
type textarea "[PERSON_NAME]"
type textarea "businessLine-"
type textarea "IFTMIN"
type textarea "a011t00000LcJC5AAN"
type textarea "No"
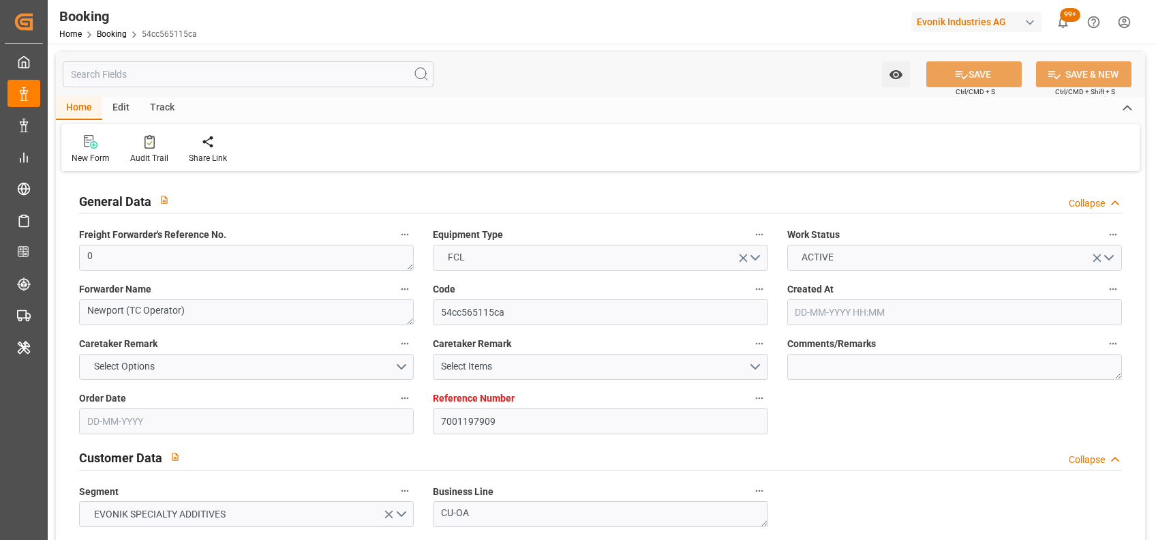
type input "7001197909"
type input "9311701"
type input "Hapag [PERSON_NAME]"
type input "Hapag [PERSON_NAME] Aktiengesellschaft"
type input "NLRTM"
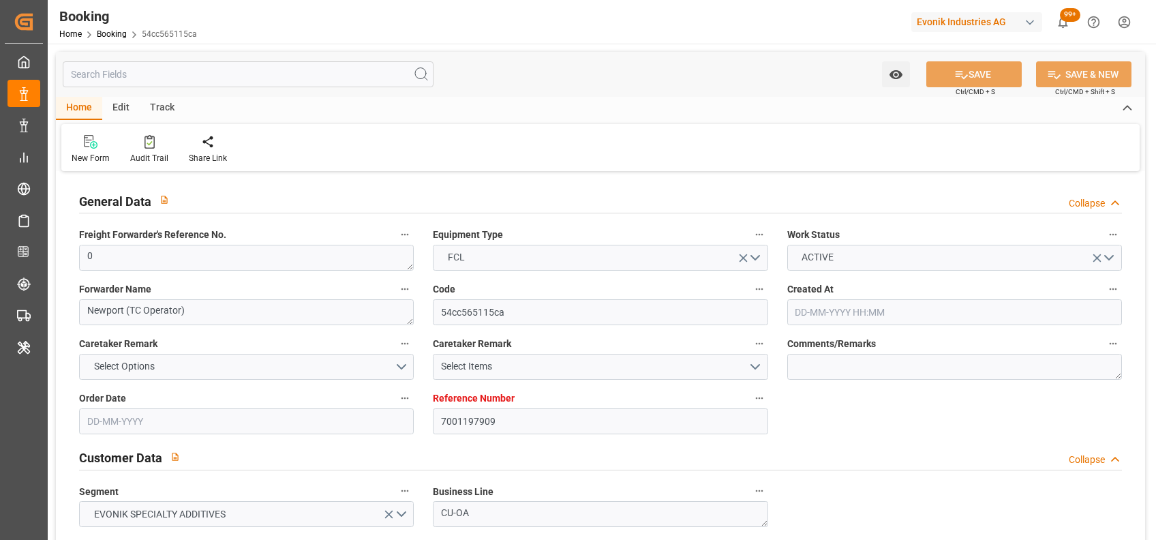
type input "USHOU"
type input "0"
type input "[DATE] 14:20"
type input "[DATE]"
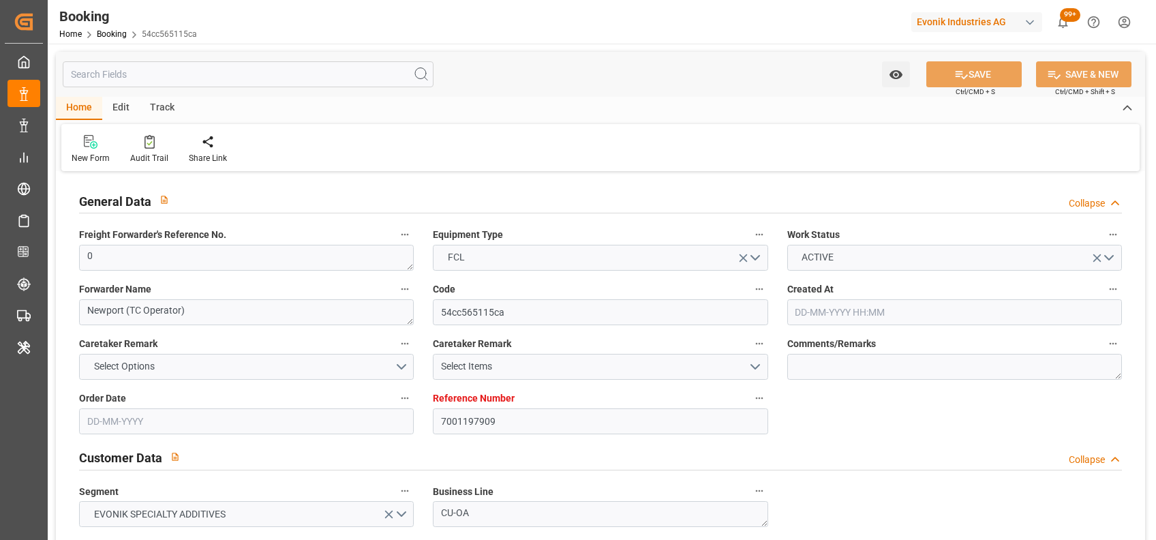
type input "[DATE]"
type input "[DATE] 00:00"
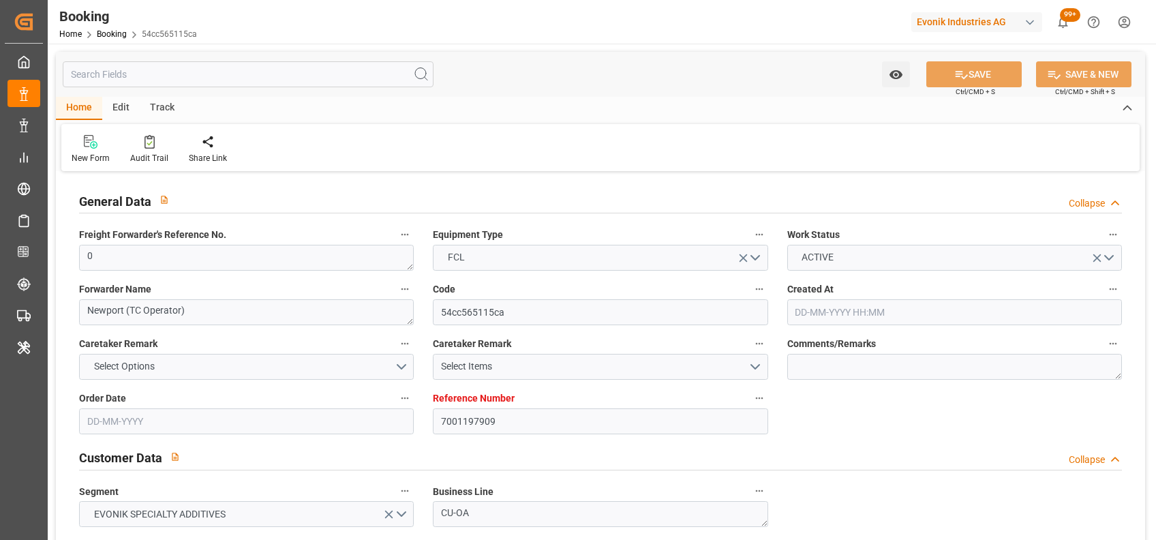
type input "[DATE] 00:00"
type input "[DATE]"
type input "[DATE] 06:51"
click at [208, 258] on textarea "0" at bounding box center [246, 258] width 335 height 26
